Goal: Transaction & Acquisition: Purchase product/service

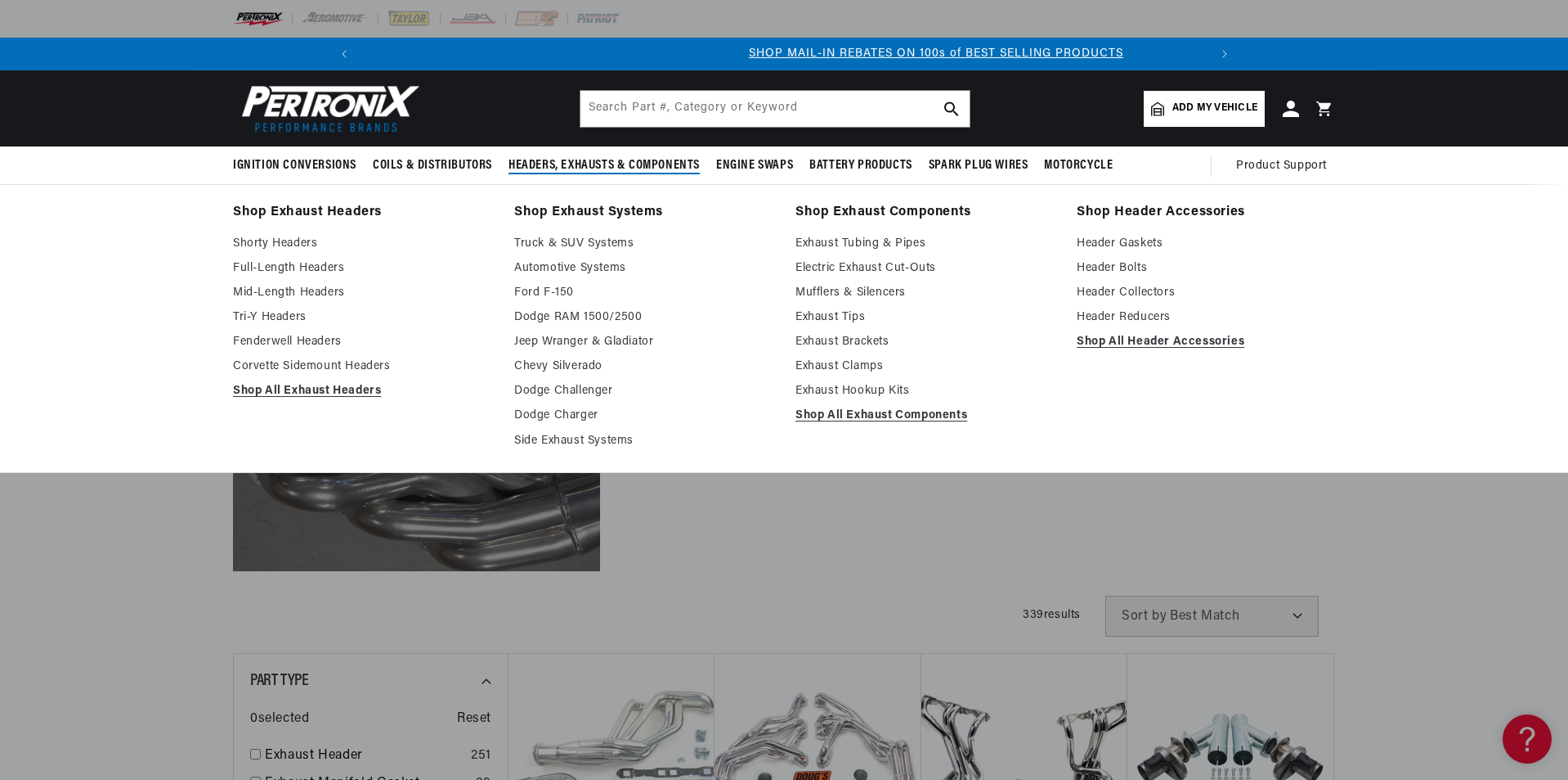
click at [575, 169] on span "Headers, Exhausts & Components" at bounding box center [604, 165] width 192 height 18
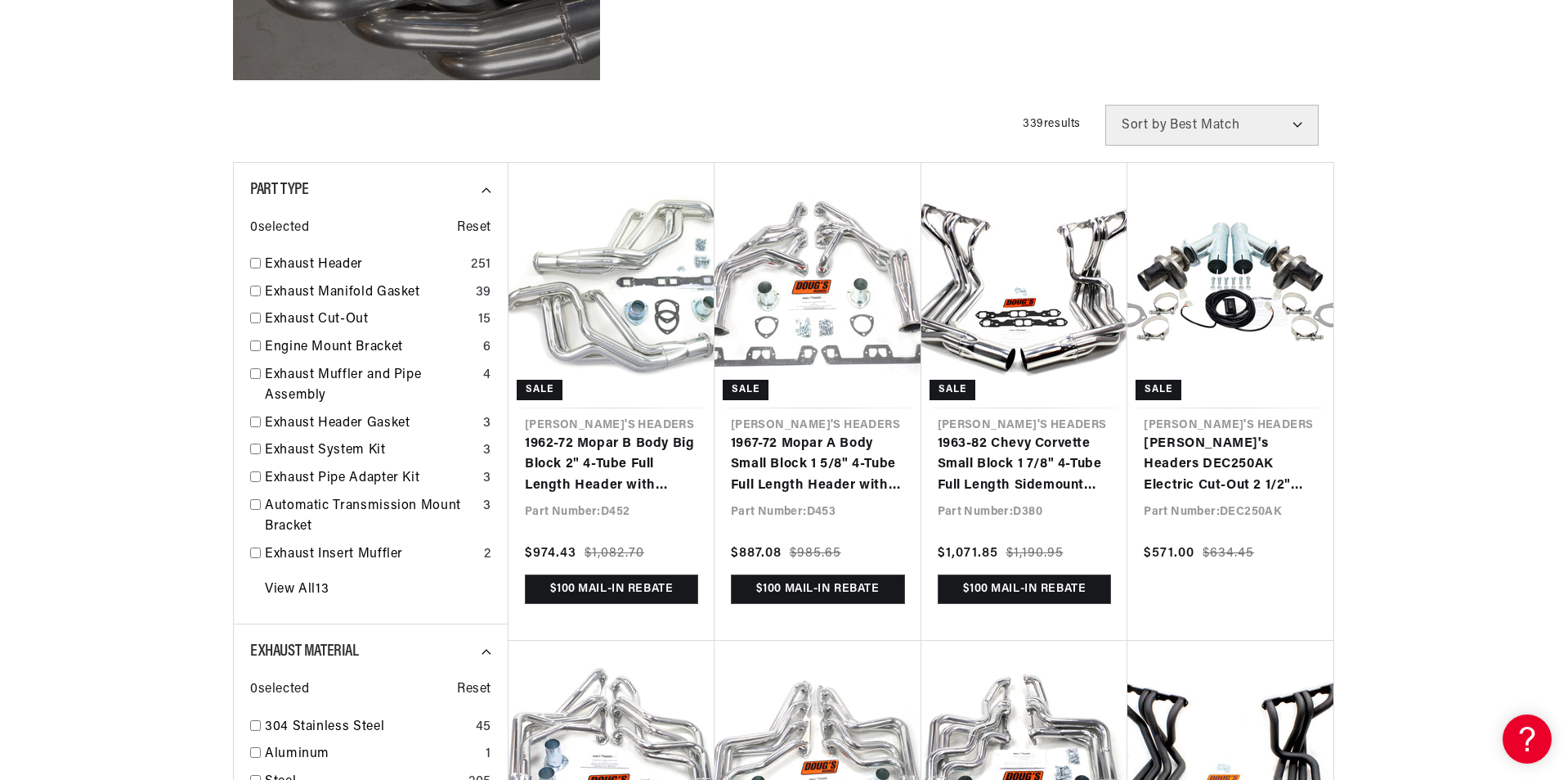
scroll to position [0, 1748]
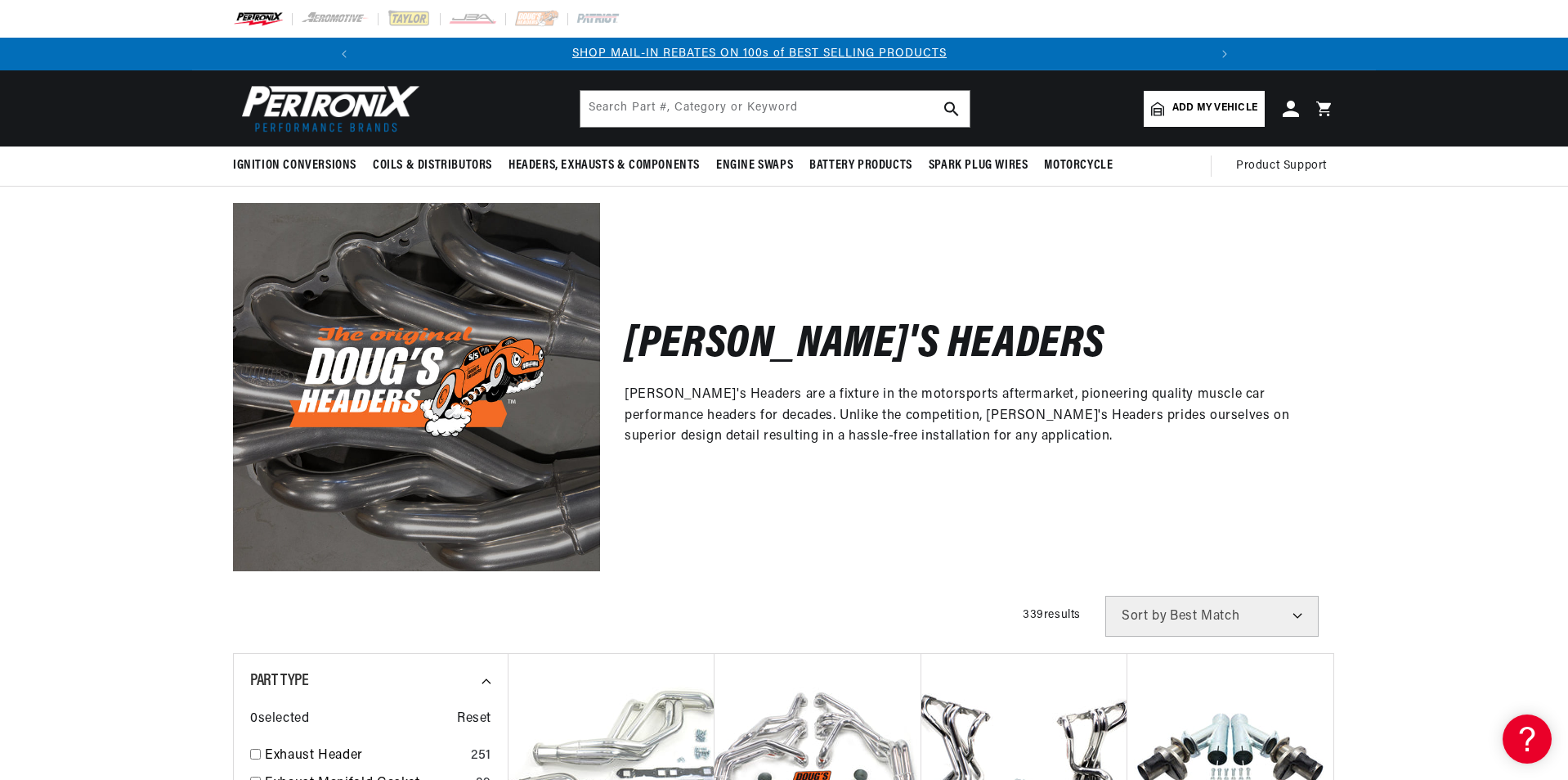
scroll to position [0, 874]
click at [1194, 107] on span "Add my vehicle" at bounding box center [1214, 109] width 85 height 16
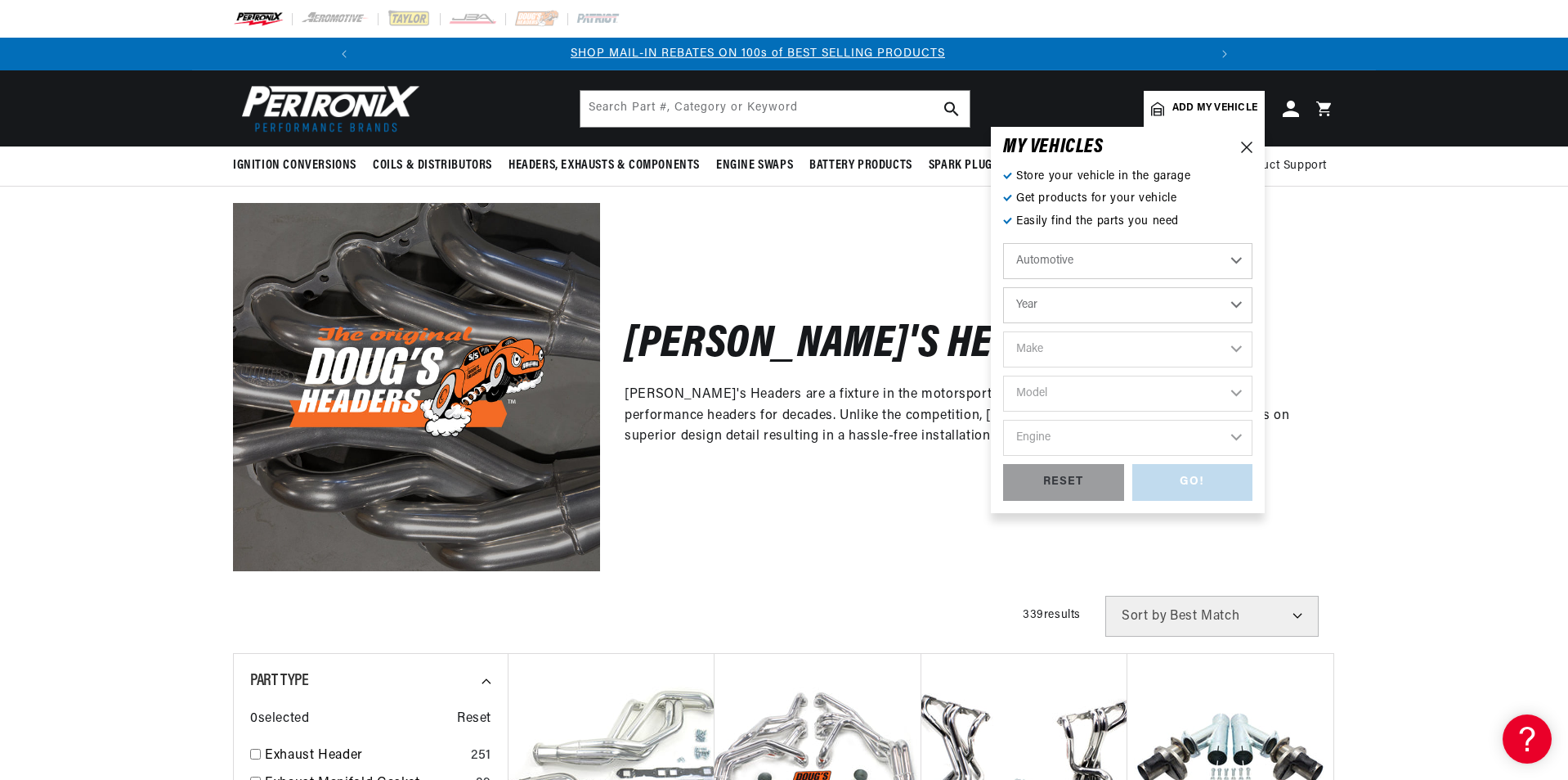
click at [1236, 261] on select "Automotive Agricultural Industrial Marine Motorcycle" at bounding box center [1128, 261] width 249 height 36
drag, startPoint x: 1360, startPoint y: 287, endPoint x: 1342, endPoint y: 291, distance: 18.4
click at [1361, 287] on div "[PERSON_NAME]'s Headers [PERSON_NAME]'s Headers are a fixture in the motorsport…" at bounding box center [784, 378] width 1184 height 383
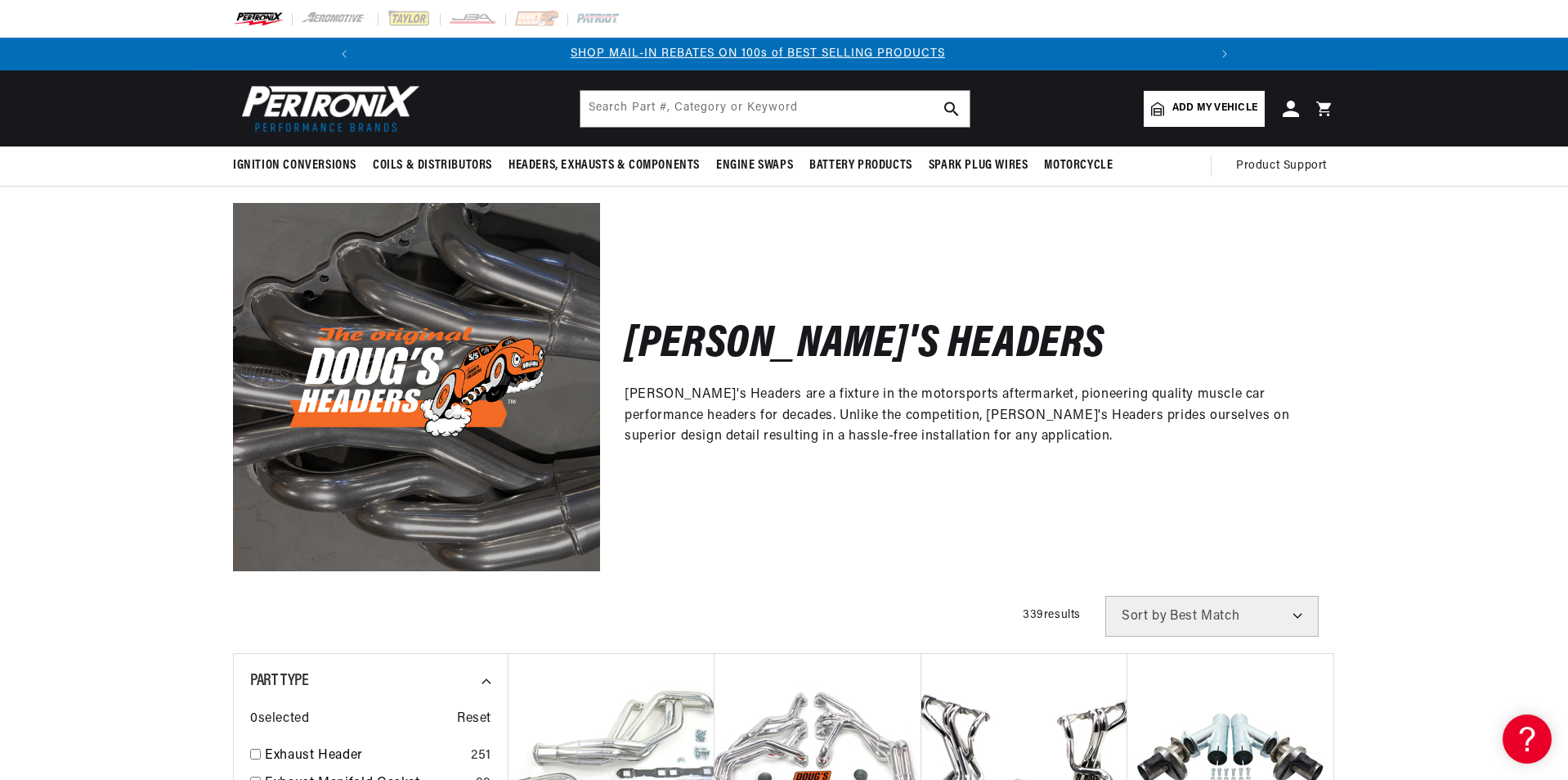
click at [1234, 107] on span "Add my vehicle" at bounding box center [1214, 109] width 85 height 16
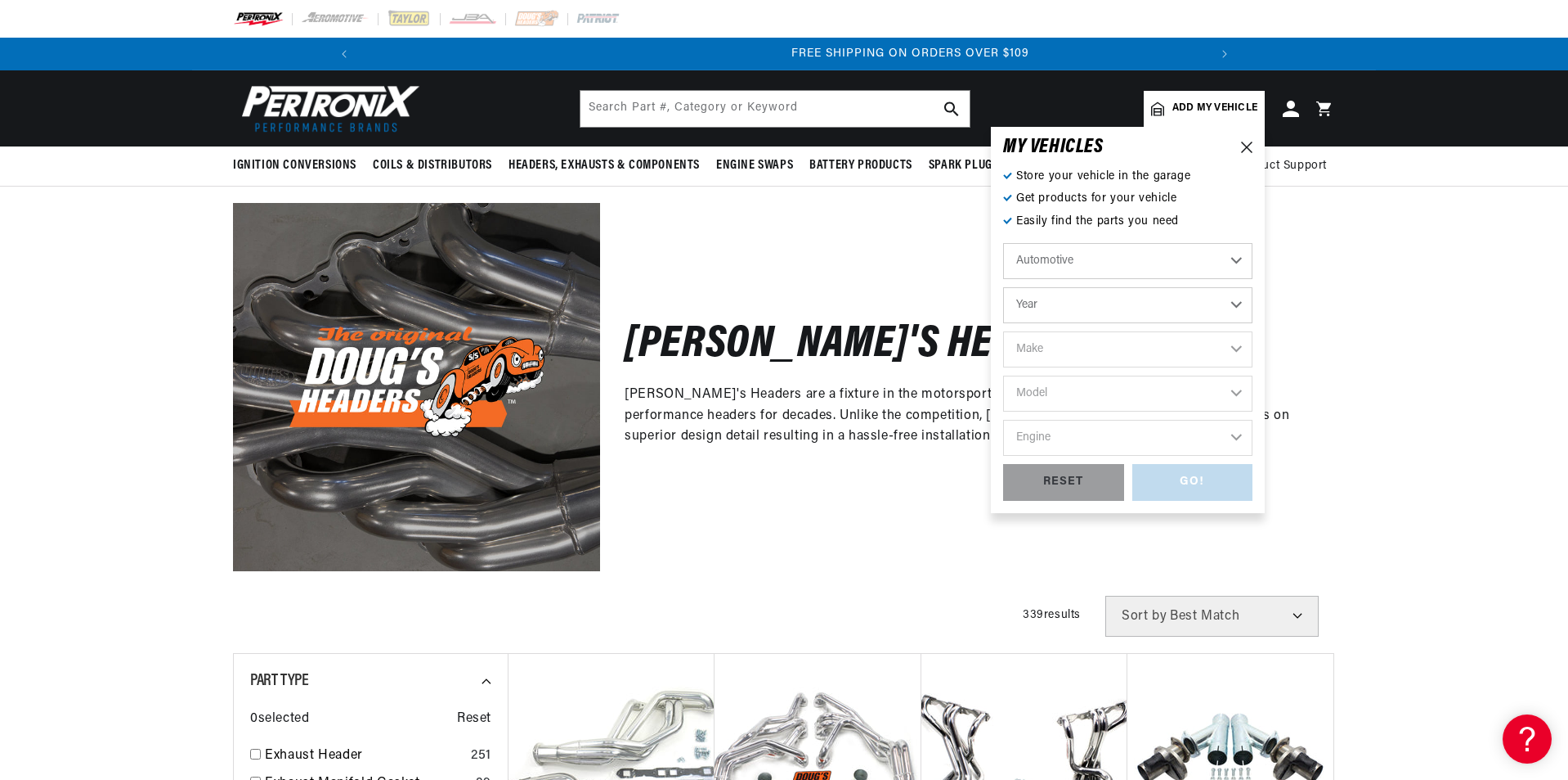
click at [1235, 306] on select "Year [DATE] 2021 2020 2019 2018 2017 2016 2015 2014 2013 2012 2011 2010 2009 20…" at bounding box center [1128, 305] width 249 height 36
select select "1986"
click at [1004, 287] on select "Year [DATE] 2021 2020 2019 2018 2017 2016 2015 2014 2013 2012 2011 2010 2009 20…" at bounding box center [1128, 305] width 249 height 36
select select "1986"
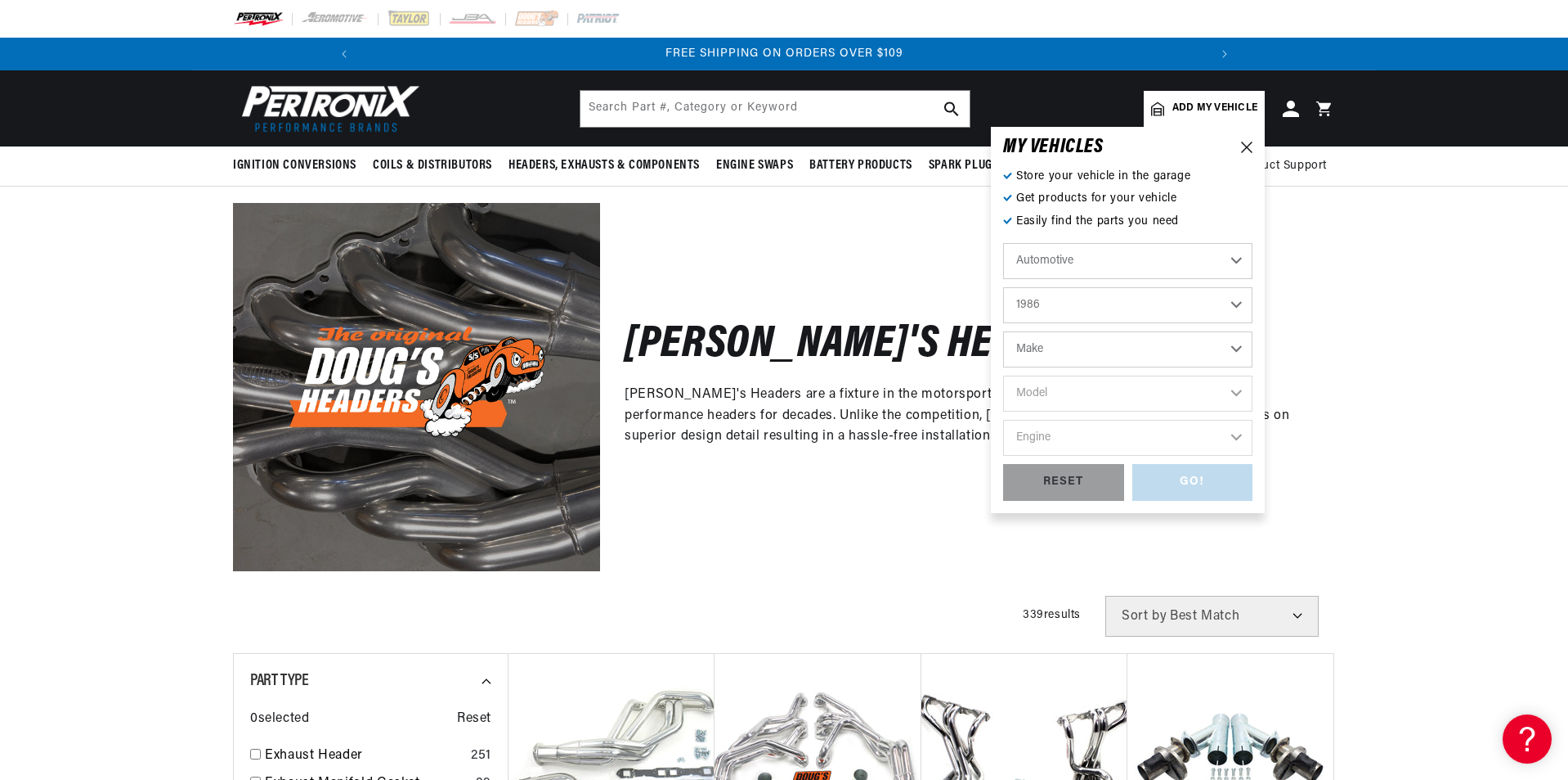
click at [1085, 362] on select "Make American Motors Bentley Buick Cadillac Chevrolet Chrysler Dodge Excalibur …" at bounding box center [1128, 348] width 249 height 36
select select "Ford"
click at [1004, 331] on select "Make American Motors Bentley Buick Cadillac Chevrolet Chrysler Dodge Excalibur …" at bounding box center [1128, 348] width 249 height 36
select select "Ford"
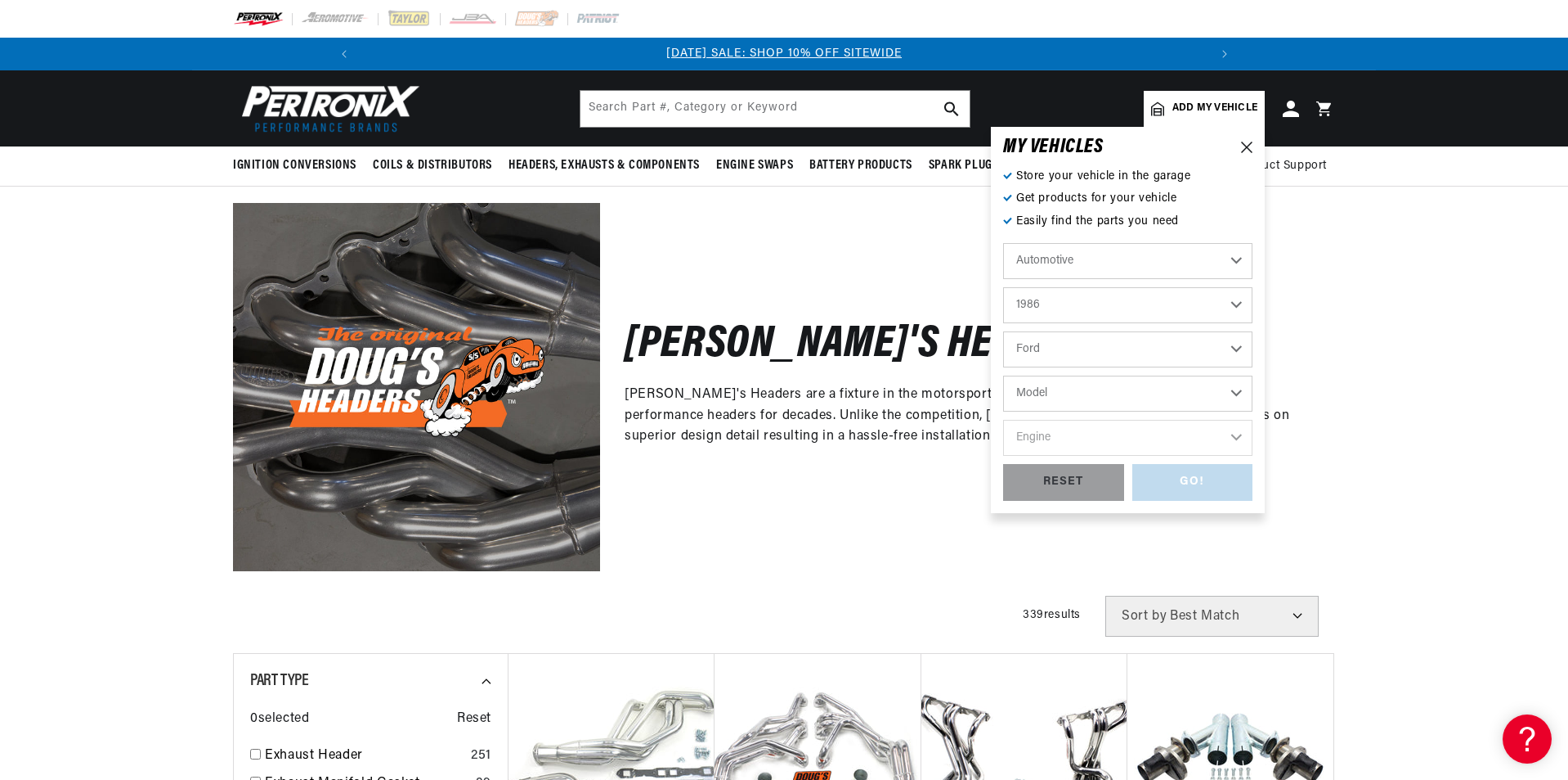
click at [1092, 397] on select "Model Bronco Bronco II E-150 Econoline E-150 Econoline Club Wagon E-250 Econoli…" at bounding box center [1128, 393] width 249 height 36
select select "Mustang"
click at [1004, 376] on select "Model Bronco Bronco II E-150 Econoline E-150 Econoline Club Wagon E-250 Econoli…" at bounding box center [1128, 393] width 249 height 36
select select "Mustang"
click at [1099, 439] on select "Engine 2.3L 5.0L" at bounding box center [1128, 437] width 249 height 36
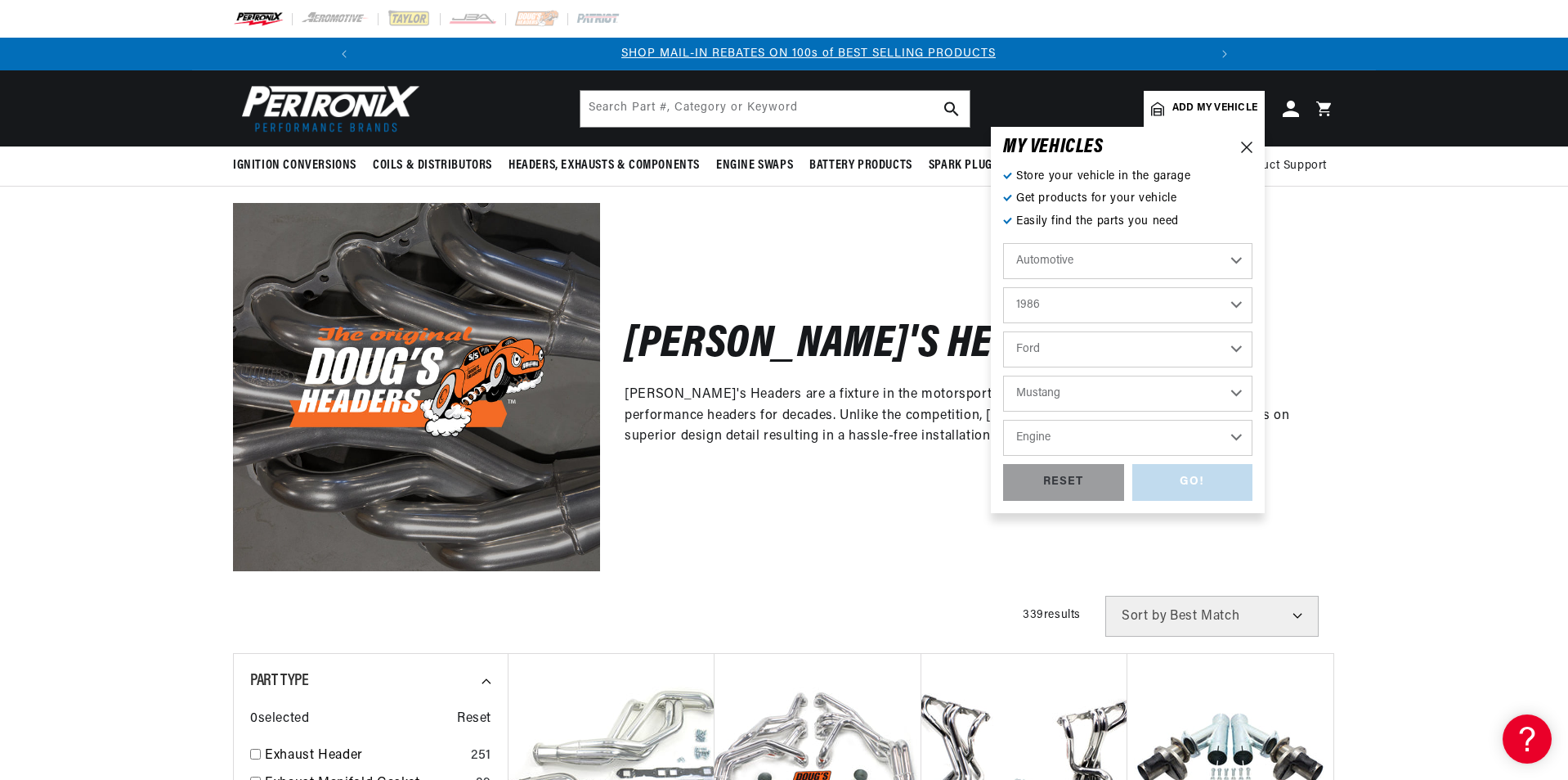
scroll to position [0, 874]
select select "5.0L"
click at [1004, 419] on select "Engine 2.3L 5.0L" at bounding box center [1128, 437] width 249 height 36
select select "5.0L"
click at [1178, 472] on div "GO!" at bounding box center [1193, 482] width 121 height 37
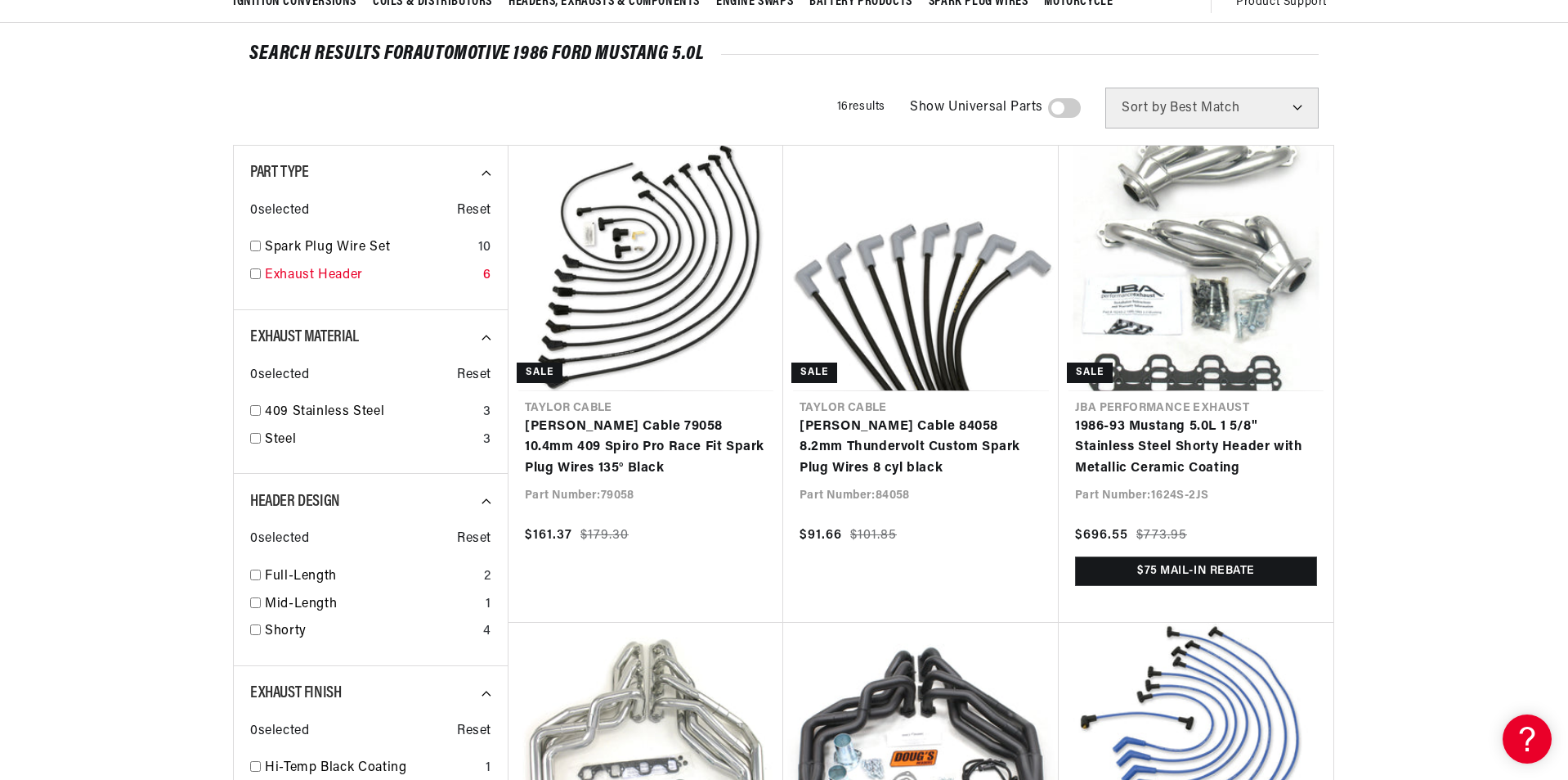
click at [340, 275] on link "Exhaust Header" at bounding box center [371, 276] width 212 height 21
checkbox input "true"
